Goal: Information Seeking & Learning: Check status

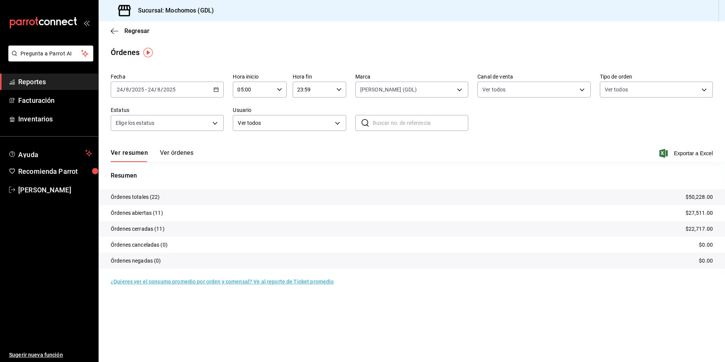
click at [399, 80] on div "[PERSON_NAME] (GDL) 9cac9703-0c5a-4d8b-addd-5b6b571d65b9" at bounding box center [411, 87] width 113 height 19
click at [396, 88] on body "Pregunta a Parrot AI Reportes Facturación Inventarios Ayuda Recomienda Parrot […" at bounding box center [362, 181] width 725 height 362
click at [366, 146] on input "checkbox" at bounding box center [363, 144] width 7 height 7
checkbox input "true"
type input "9cac9703-0c5a-4d8b-addd-5b6b571d65b9,36c25d4a-7cb0-456c-a434-e981d54830bc"
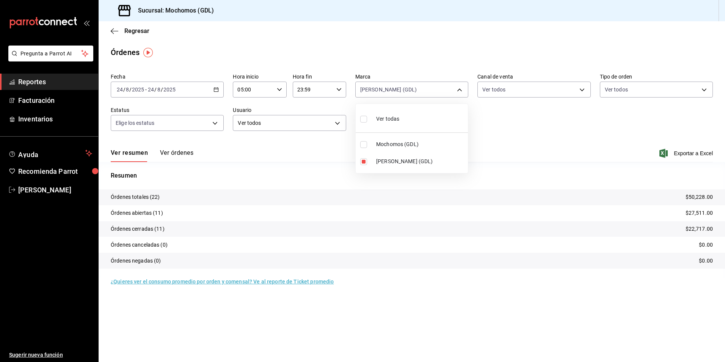
checkbox input "true"
click at [363, 161] on input "checkbox" at bounding box center [363, 161] width 7 height 7
checkbox input "false"
type input "36c25d4a-7cb0-456c-a434-e981d54830bc"
checkbox input "false"
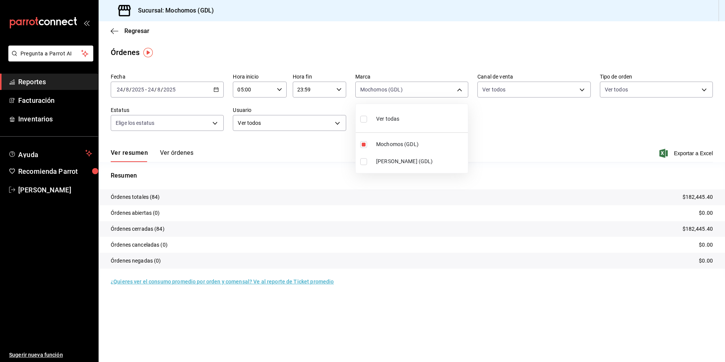
click at [489, 116] on div at bounding box center [362, 181] width 725 height 362
drag, startPoint x: 681, startPoint y: 197, endPoint x: 709, endPoint y: 197, distance: 28.0
click at [709, 197] on tr "Órdenes totales (84) $182,445.40" at bounding box center [412, 197] width 626 height 16
drag, startPoint x: 709, startPoint y: 197, endPoint x: 637, endPoint y: 178, distance: 74.7
click at [637, 178] on p "Resumen" at bounding box center [412, 175] width 602 height 9
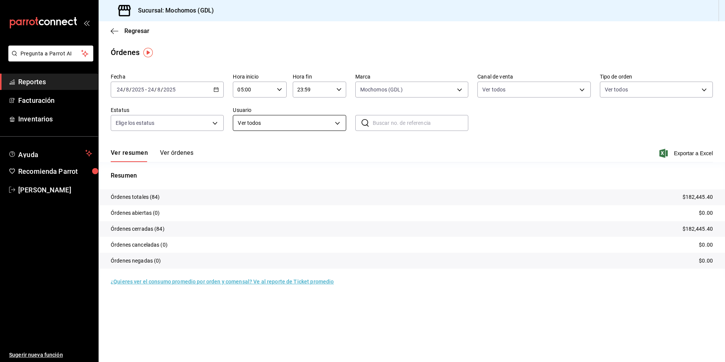
click at [242, 118] on body "Pregunta a Parrot AI Reportes Facturación Inventarios Ayuda Recomienda Parrot […" at bounding box center [362, 181] width 725 height 362
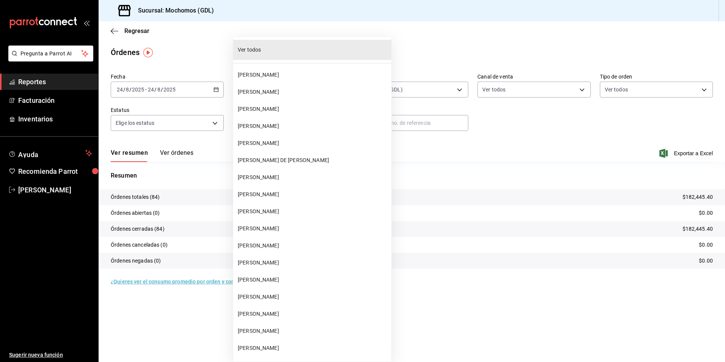
click at [213, 120] on div at bounding box center [362, 181] width 725 height 362
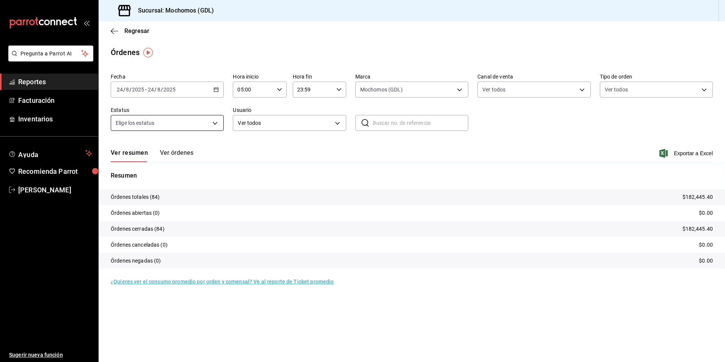
click at [214, 121] on div "Ver todos [PERSON_NAME] [PERSON_NAME] [PERSON_NAME] [PERSON_NAME] [PERSON_NAME]…" at bounding box center [362, 181] width 725 height 362
click at [215, 122] on body "Pregunta a Parrot AI Reportes Facturación Inventarios Ayuda Recomienda Parrot […" at bounding box center [362, 181] width 725 height 362
click at [279, 158] on div at bounding box center [362, 181] width 725 height 362
click at [500, 85] on body "Pregunta a Parrot AI Reportes Facturación Inventarios Ayuda Recomienda Parrot […" at bounding box center [362, 181] width 725 height 362
click at [612, 105] on div at bounding box center [362, 181] width 725 height 362
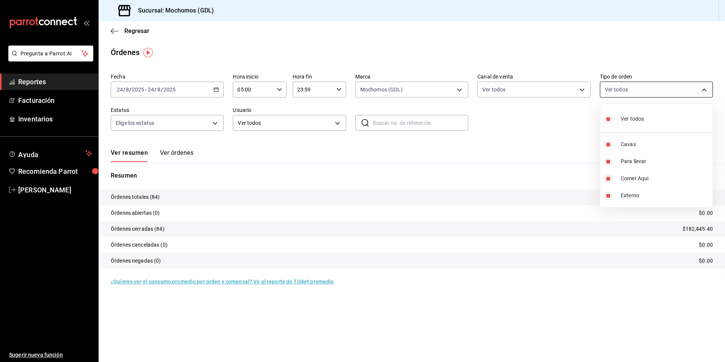
click at [615, 91] on body "Pregunta a Parrot AI Reportes Facturación Inventarios Ayuda Recomienda Parrot […" at bounding box center [362, 181] width 725 height 362
click at [510, 153] on div at bounding box center [362, 181] width 725 height 362
click at [114, 31] on icon "button" at bounding box center [115, 31] width 8 height 0
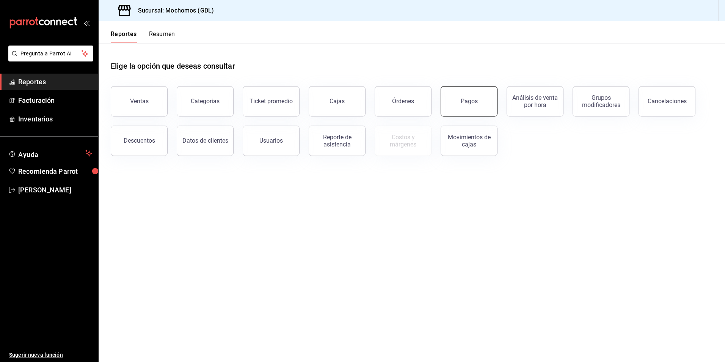
click at [464, 116] on div "Pagos" at bounding box center [464, 96] width 66 height 39
click at [459, 107] on button "Pagos" at bounding box center [468, 101] width 57 height 30
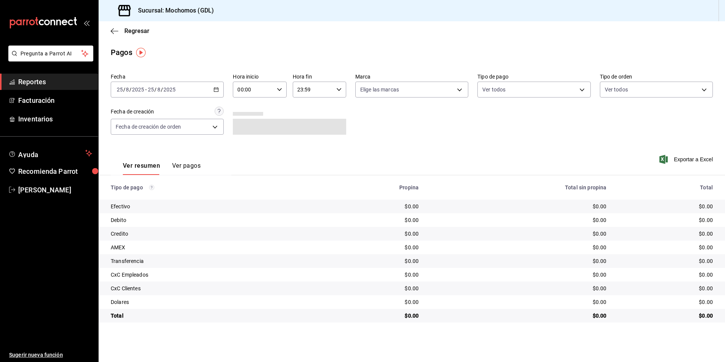
click at [262, 92] on input "00:00" at bounding box center [253, 89] width 41 height 15
click at [247, 122] on span "05" at bounding box center [246, 124] width 15 height 6
click at [336, 91] on div at bounding box center [362, 181] width 725 height 362
click at [216, 90] on icon "button" at bounding box center [215, 89] width 5 height 5
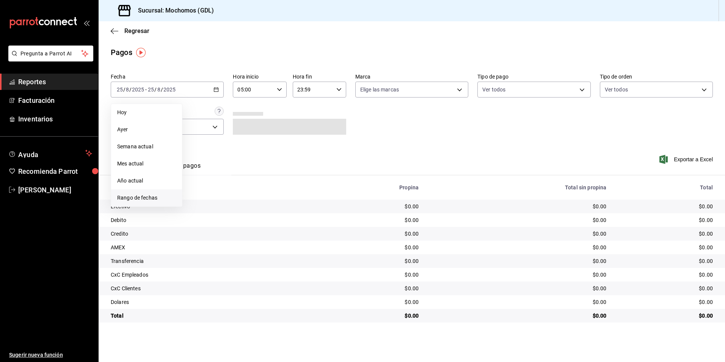
click at [144, 194] on span "Rango de fechas" at bounding box center [146, 198] width 59 height 8
click at [280, 192] on abbr "24" at bounding box center [278, 189] width 5 height 5
click at [198, 205] on abbr "25" at bounding box center [198, 206] width 5 height 5
type input "00:00"
